Goal: Register for event/course

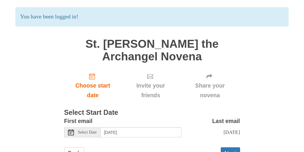
scroll to position [68, 0]
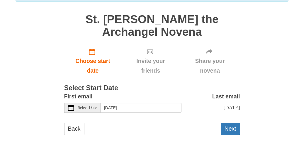
click at [70, 105] on use at bounding box center [71, 108] width 6 height 6
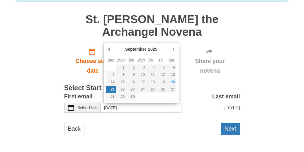
click at [70, 105] on use at bounding box center [71, 108] width 6 height 6
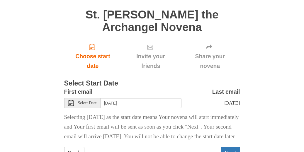
click at [72, 100] on div "Select Date" at bounding box center [82, 103] width 36 height 10
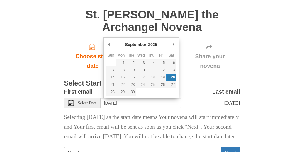
click at [72, 100] on div "Select Date" at bounding box center [82, 103] width 36 height 10
type input "Sunday, September 21st"
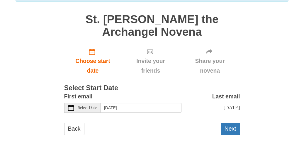
click at [92, 105] on div "Select Date" at bounding box center [82, 108] width 36 height 10
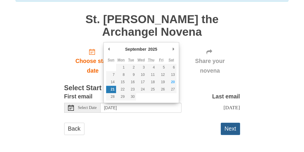
click at [230, 130] on button "Next" at bounding box center [230, 129] width 19 height 12
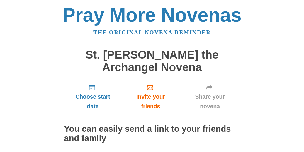
scroll to position [69, 0]
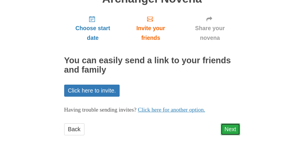
click at [234, 129] on link "Next" at bounding box center [230, 130] width 19 height 12
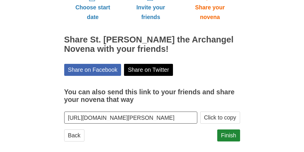
scroll to position [95, 0]
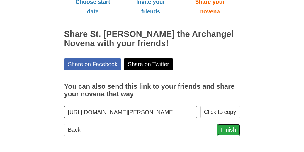
click at [233, 131] on link "Finish" at bounding box center [228, 130] width 23 height 12
